Goal: Information Seeking & Learning: Check status

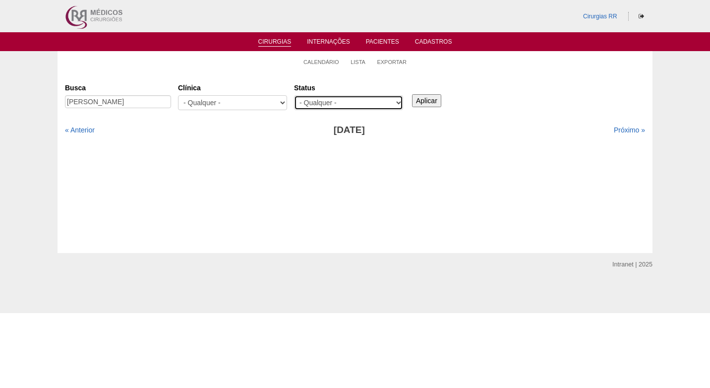
click at [343, 108] on select "- Qualquer - Reservada Confirmada Suspensa Cancelada" at bounding box center [348, 102] width 109 height 15
select select "resr"
click at [294, 95] on select "- Qualquer - Reservada Confirmada Suspensa Cancelada" at bounding box center [348, 102] width 109 height 15
click at [431, 104] on input "Aplicar" at bounding box center [426, 100] width 29 height 13
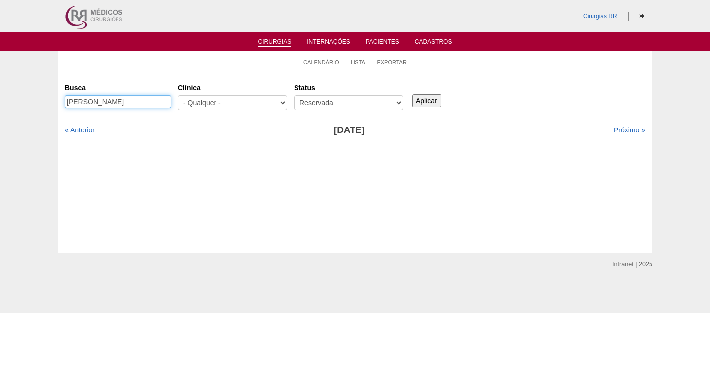
click at [126, 99] on input "[PERSON_NAME]" at bounding box center [118, 101] width 106 height 13
drag, startPoint x: 126, startPoint y: 99, endPoint x: 41, endPoint y: 100, distance: 85.8
click at [40, 100] on div "Calendário Lista Exportar Cirurgias Busca Lucilene Enoi Clínica - Qualquer - 6R…" at bounding box center [355, 152] width 710 height 202
click at [375, 73] on div "Cirurgias [GEOGRAPHIC_DATA] [GEOGRAPHIC_DATA] - Qualquer - 6R Alphaville Assunç…" at bounding box center [355, 162] width 595 height 181
click at [425, 99] on input "Aplicar" at bounding box center [426, 100] width 29 height 13
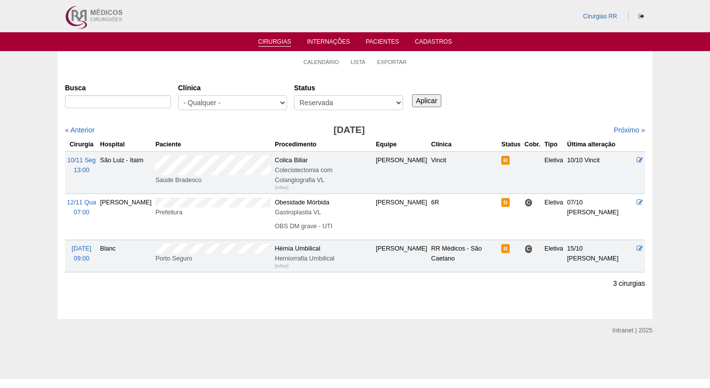
click at [482, 77] on div "Cirurgias Busca Clínica - Qualquer - 6R Alphaville Assunção Bartira Brasil Chri…" at bounding box center [355, 195] width 595 height 247
click at [528, 68] on ul "Calendário Lista Exportar" at bounding box center [355, 61] width 595 height 21
click at [325, 62] on link "Calendário" at bounding box center [321, 61] width 36 height 7
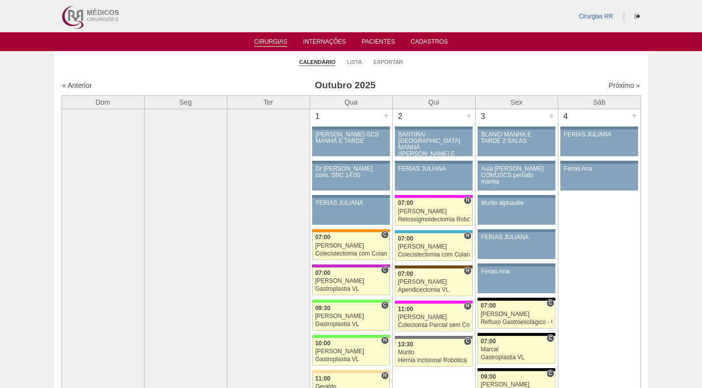
click at [177, 79] on div "« Anterior Outubro 2025 Próximo »" at bounding box center [351, 87] width 580 height 16
click at [403, 69] on ul "Calendário Lista Exportar" at bounding box center [351, 61] width 595 height 21
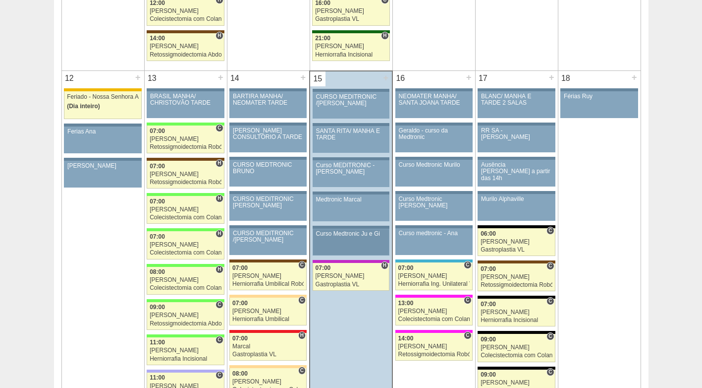
scroll to position [1041, 0]
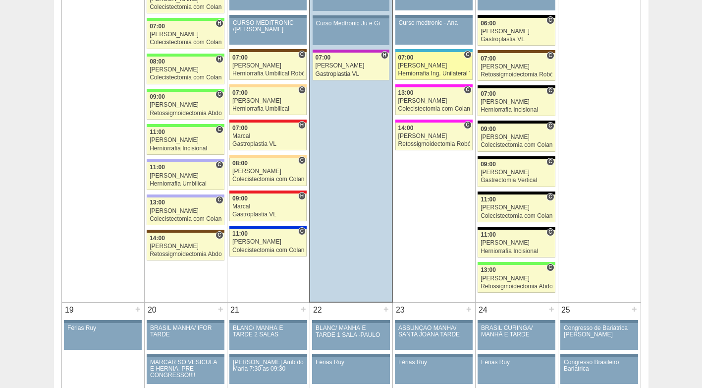
scroll to position [1239, 0]
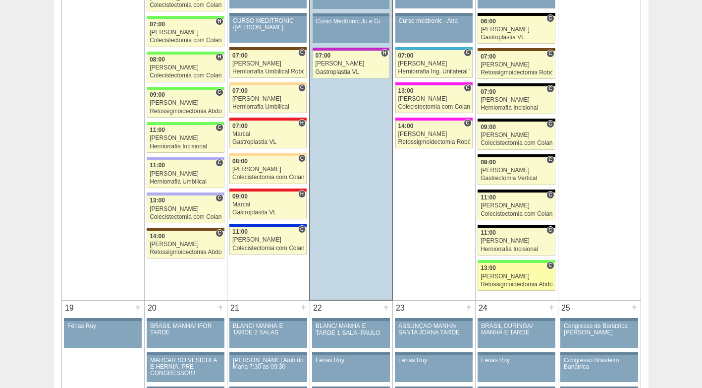
click at [509, 283] on div "Retossigmoidectomia Abdominal" at bounding box center [517, 284] width 72 height 6
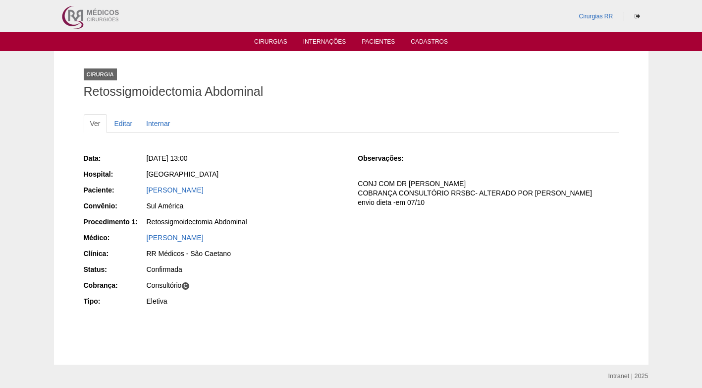
drag, startPoint x: 223, startPoint y: 187, endPoint x: 135, endPoint y: 194, distance: 87.5
click at [135, 194] on div "Paciente: MARIA JOSE DA SILVA" at bounding box center [214, 191] width 261 height 12
copy div "Paciente: MARIA JOSE DA SILVA"
drag, startPoint x: 294, startPoint y: 172, endPoint x: 126, endPoint y: 57, distance: 203.4
click at [290, 170] on div "[GEOGRAPHIC_DATA]" at bounding box center [246, 174] width 198 height 10
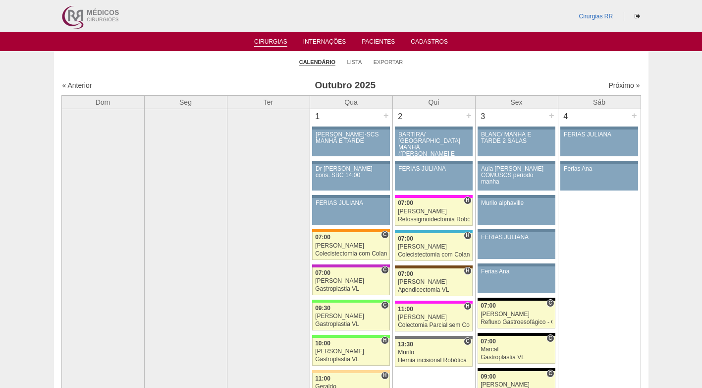
click at [351, 65] on li "Lista" at bounding box center [354, 62] width 15 height 14
click at [353, 57] on li "Lista" at bounding box center [354, 62] width 15 height 14
click at [354, 59] on link "Lista" at bounding box center [354, 61] width 15 height 7
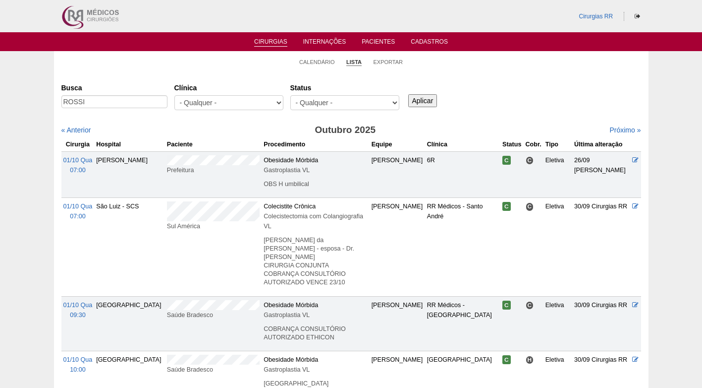
type input "ROSSI"
click at [408, 94] on input "Aplicar" at bounding box center [422, 100] width 29 height 13
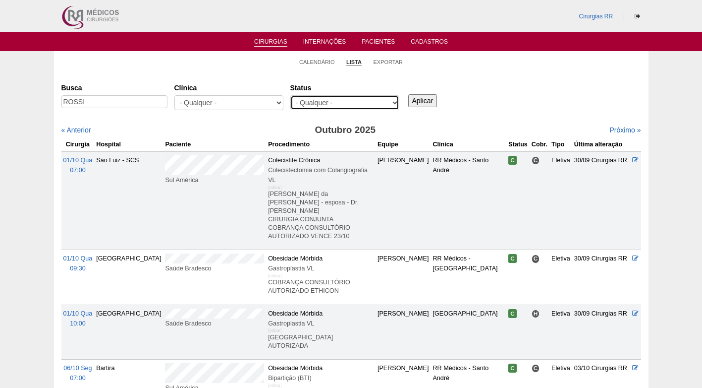
click at [390, 100] on select "- Qualquer - Reservada Confirmada Suspensa Cancelada" at bounding box center [344, 102] width 109 height 15
select select "resr"
click at [290, 95] on select "- Qualquer - Reservada Confirmada Suspensa Cancelada" at bounding box center [344, 102] width 109 height 15
click at [429, 100] on input "Aplicar" at bounding box center [422, 100] width 29 height 13
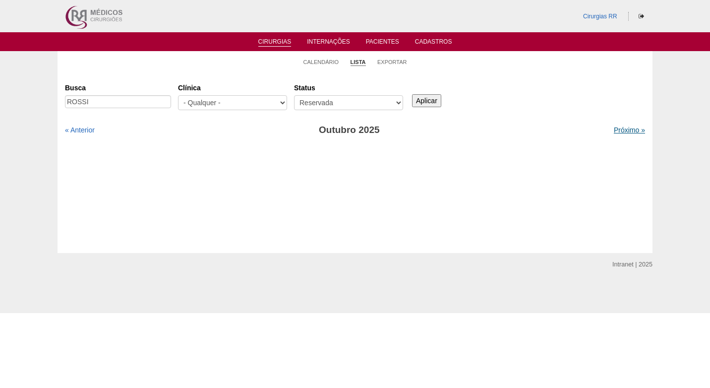
click at [620, 128] on link "Próximo »" at bounding box center [629, 130] width 31 height 8
click at [617, 130] on link "Próximo »" at bounding box center [629, 130] width 31 height 8
click at [209, 62] on ul "Calendário Lista Exportar" at bounding box center [355, 61] width 595 height 21
click at [295, 59] on ul "Calendário Lista Exportar" at bounding box center [355, 61] width 595 height 21
